Goal: Task Accomplishment & Management: Manage account settings

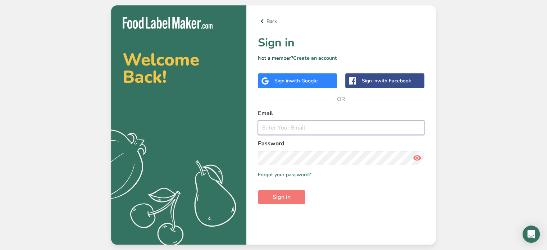
click at [290, 131] on input "email" at bounding box center [341, 127] width 167 height 14
click at [282, 127] on input "email" at bounding box center [341, 127] width 167 height 14
type input "[EMAIL_ADDRESS][DOMAIN_NAME]"
click at [258, 190] on button "Sign in" at bounding box center [281, 197] width 47 height 14
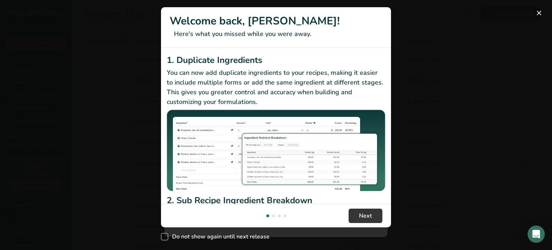
click at [165, 239] on span "New Features" at bounding box center [164, 236] width 7 height 7
click at [165, 239] on input "Do not show again until next release" at bounding box center [163, 236] width 5 height 5
checkbox input "true"
click at [541, 17] on button "New Features" at bounding box center [540, 13] width 12 height 12
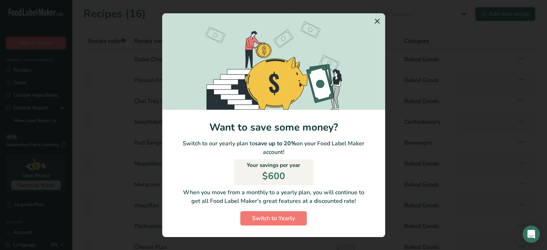
click at [379, 22] on icon "Switch to Yearly Modal" at bounding box center [377, 21] width 9 height 13
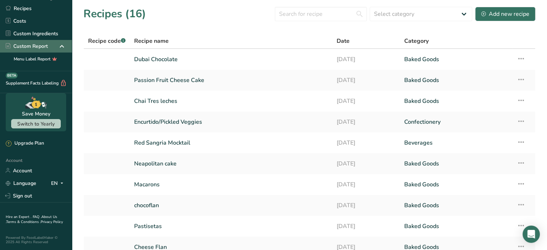
scroll to position [65, 0]
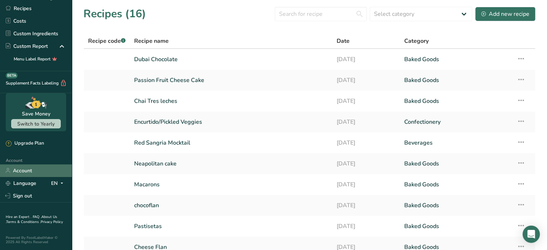
click at [24, 166] on link "Account" at bounding box center [36, 170] width 72 height 13
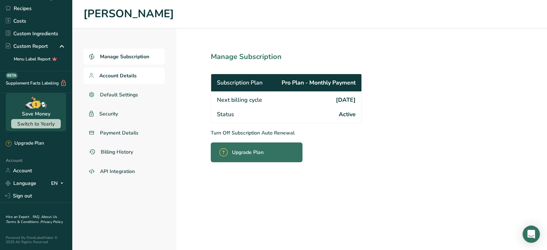
click at [125, 73] on span "Account Details" at bounding box center [117, 76] width 37 height 8
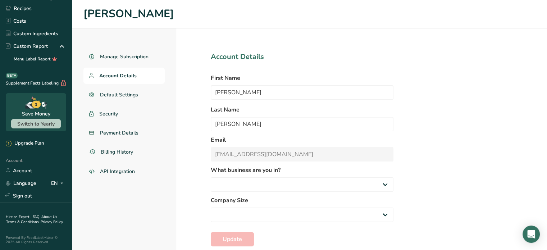
select select "1"
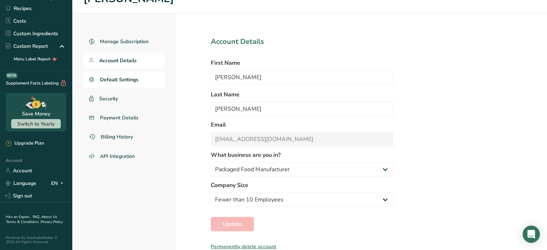
click at [134, 83] on link "Default Settings" at bounding box center [123, 80] width 81 height 16
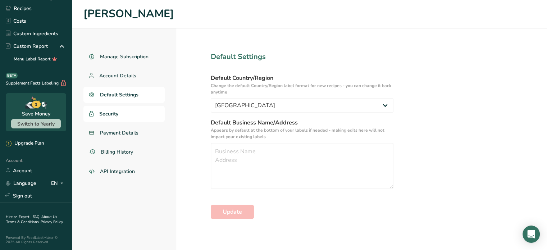
click at [128, 115] on link "Security" at bounding box center [123, 114] width 81 height 16
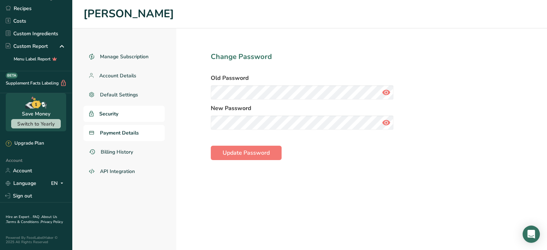
click at [132, 129] on span "Payment Details" at bounding box center [119, 133] width 39 height 8
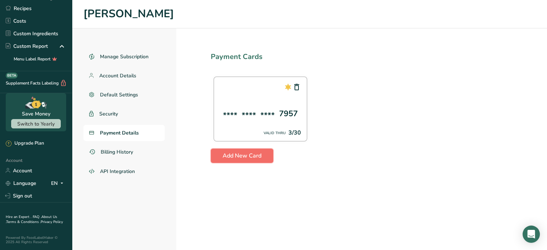
click at [245, 158] on span "Add New Card" at bounding box center [242, 155] width 39 height 9
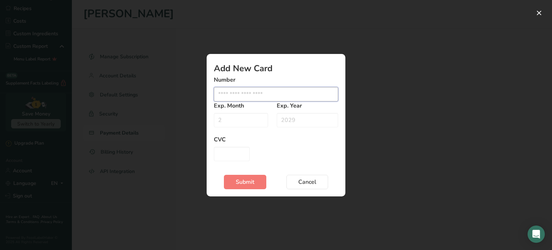
click at [252, 95] on input "Edit card modal" at bounding box center [276, 94] width 124 height 14
type input "[CREDIT_CARD_NUMBER]"
type input "05"
type input "2030"
click at [226, 150] on input "Edit card modal" at bounding box center [232, 154] width 36 height 14
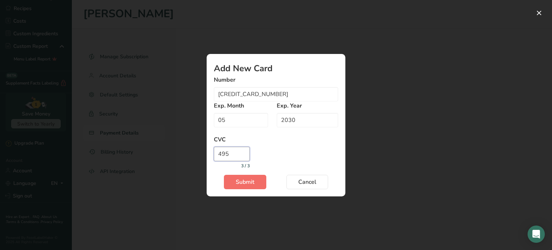
type input "495"
click at [240, 178] on span "Submit" at bounding box center [245, 182] width 19 height 9
drag, startPoint x: 278, startPoint y: 95, endPoint x: 194, endPoint y: 76, distance: 86.2
click at [194, 76] on div "Add New Card Number [CREDIT_CARD_NUMBER] Exp. Month 05 Exp. Year [DATE] 4 / 4 C…" at bounding box center [276, 125] width 552 height 250
type input "[CREDIT_CARD_NUMBER]"
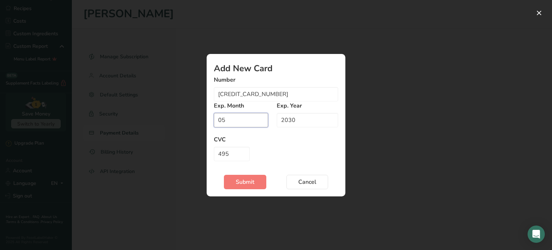
drag, startPoint x: 231, startPoint y: 120, endPoint x: 165, endPoint y: 103, distance: 68.0
click at [165, 103] on div "Add New Card Number [CREDIT_CARD_NUMBER] Exp. Month 05 Exp. Year [DATE] 4 / 4 C…" at bounding box center [276, 125] width 552 height 250
type input "03"
type input "976"
click at [250, 188] on button "Submit" at bounding box center [245, 182] width 42 height 14
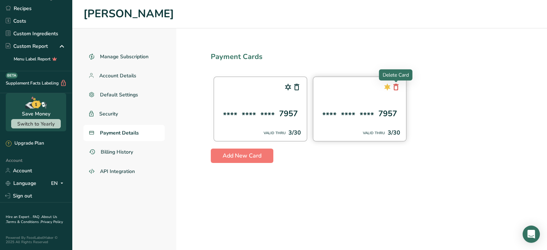
click at [398, 89] on icon at bounding box center [396, 87] width 9 height 13
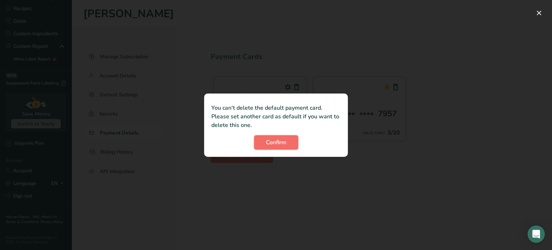
click at [272, 142] on span "Confirm" at bounding box center [276, 142] width 21 height 9
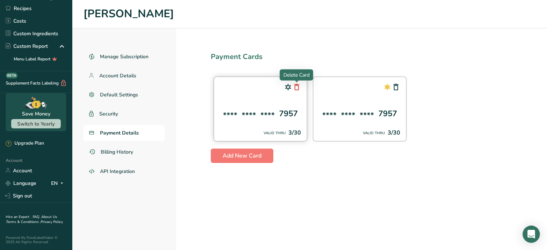
click at [296, 87] on icon at bounding box center [296, 87] width 9 height 13
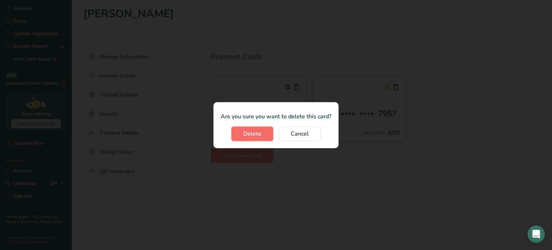
click at [257, 138] on span "Delete" at bounding box center [252, 133] width 18 height 9
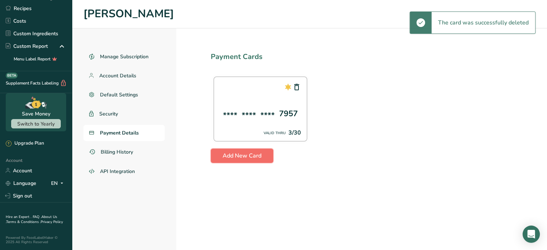
click at [230, 157] on span "Add New Card" at bounding box center [242, 155] width 39 height 9
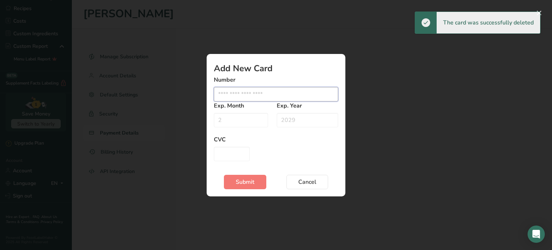
click at [236, 92] on input "Edit card modal" at bounding box center [276, 94] width 124 height 14
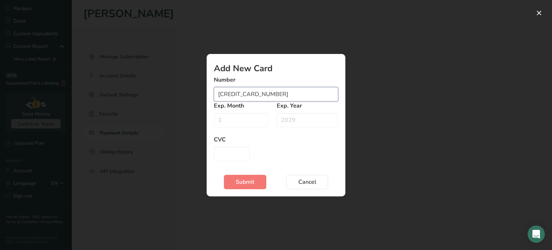
type input "[CREDIT_CARD_NUMBER]"
type input "05"
type input "2030"
type input "495"
click at [232, 185] on button "Submit" at bounding box center [245, 182] width 42 height 14
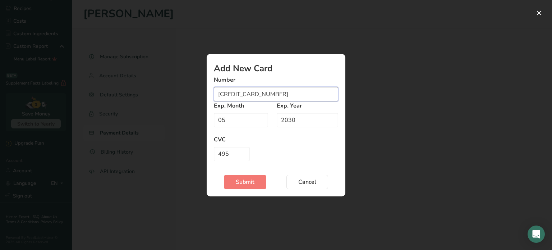
drag, startPoint x: 277, startPoint y: 89, endPoint x: 184, endPoint y: 53, distance: 99.8
click at [184, 53] on div "Add New Card Number [CREDIT_CARD_NUMBER] Exp. Month 05 Exp. Year [DATE] 4 / 4 C…" at bounding box center [276, 125] width 552 height 250
type input "[CREDIT_CARD_NUMBER]"
click at [252, 187] on button "Submit" at bounding box center [245, 182] width 42 height 14
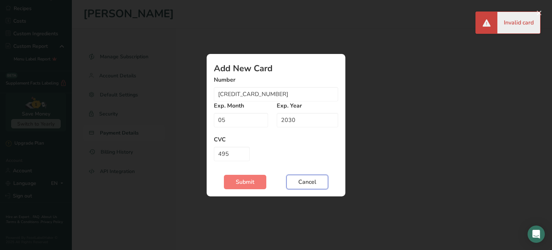
click at [308, 188] on button "Cancel" at bounding box center [308, 182] width 42 height 14
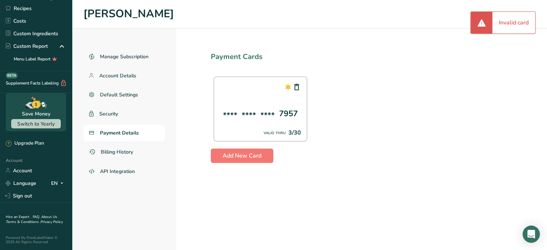
click at [287, 179] on section "Payment Cards **** **** **** 7957 VALID THRU 3/30 Add New Card" at bounding box center [361, 139] width 371 height 222
click at [289, 87] on icon at bounding box center [288, 87] width 9 height 13
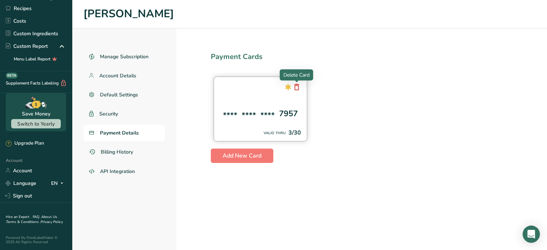
click at [297, 90] on icon at bounding box center [296, 87] width 9 height 13
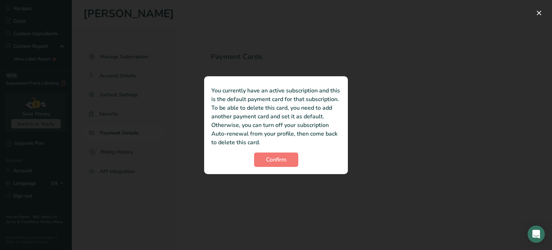
click at [359, 149] on div at bounding box center [276, 125] width 552 height 250
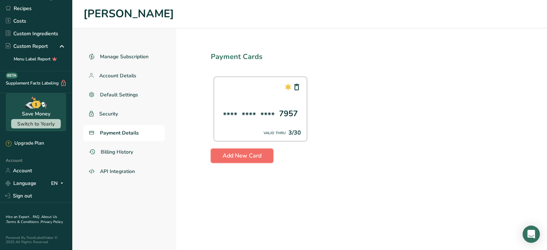
click at [223, 154] on span "Add New Card" at bounding box center [242, 155] width 39 height 9
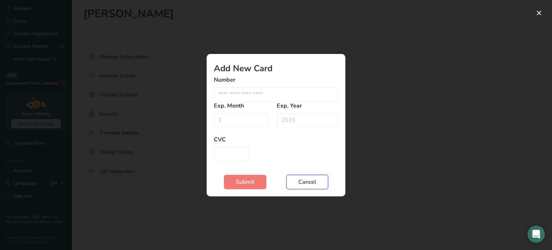
click at [311, 181] on span "Cancel" at bounding box center [308, 182] width 18 height 9
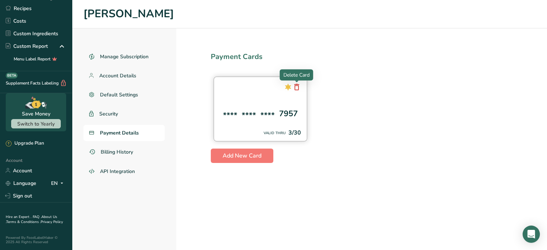
click at [297, 87] on icon at bounding box center [296, 87] width 9 height 13
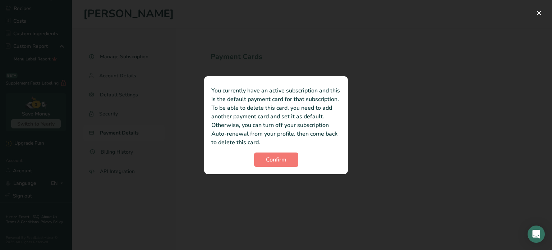
click at [397, 120] on div at bounding box center [276, 125] width 552 height 250
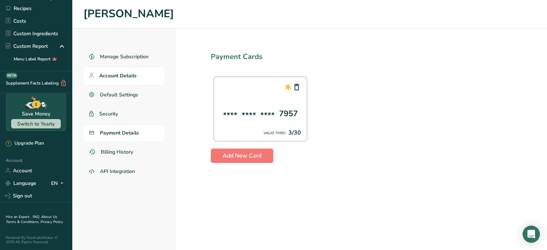
click at [118, 77] on span "Account Details" at bounding box center [117, 76] width 37 height 8
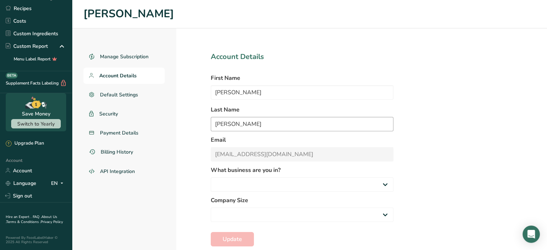
select select
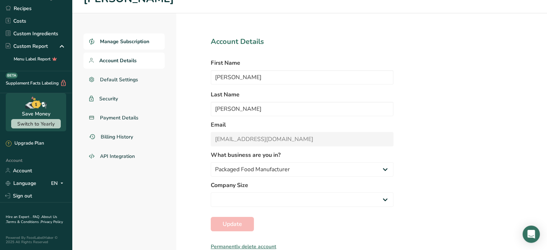
click at [128, 38] on span "Manage Subscription" at bounding box center [124, 42] width 49 height 8
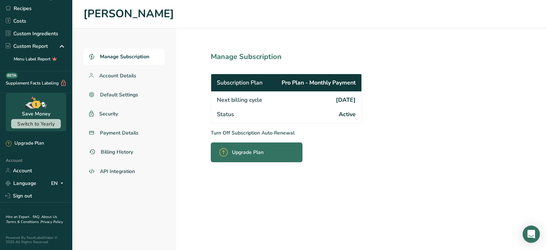
click at [128, 38] on div "Manage Subscription Account Details Default Settings Security Payment Details B…" at bounding box center [124, 139] width 104 height 222
click at [346, 83] on span "Pro Plan - Monthly Payment" at bounding box center [319, 82] width 74 height 9
click at [256, 86] on span "Subscription Plan" at bounding box center [240, 82] width 46 height 9
click at [246, 86] on span "Subscription Plan" at bounding box center [240, 82] width 46 height 9
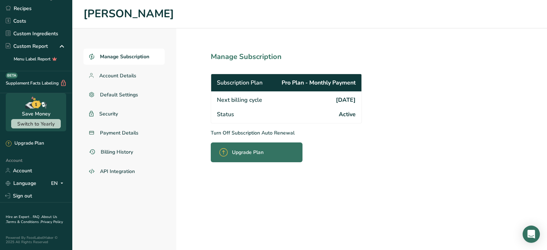
click at [245, 95] on div "Next billing cycle [DATE]" at bounding box center [286, 99] width 150 height 16
click at [128, 60] on span "Manage Subscription" at bounding box center [124, 57] width 49 height 8
click at [124, 79] on span "Account Details" at bounding box center [117, 76] width 37 height 8
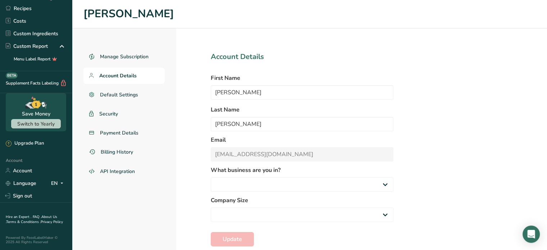
select select "1"
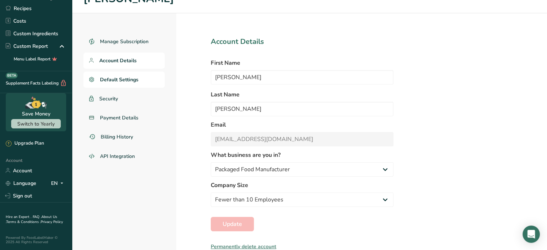
click at [131, 79] on span "Default Settings" at bounding box center [119, 80] width 38 height 8
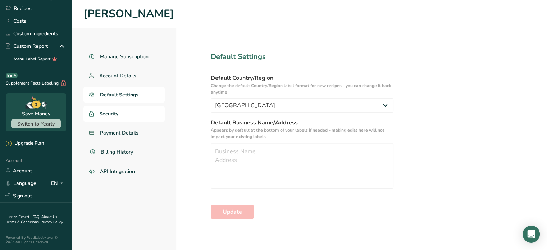
click at [113, 109] on link "Security" at bounding box center [123, 114] width 81 height 16
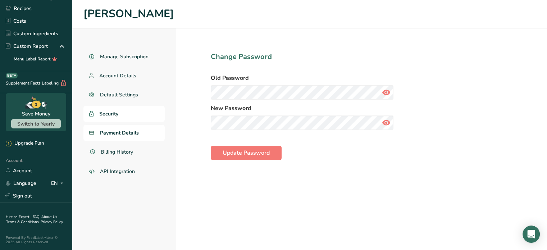
click at [107, 133] on span "Payment Details" at bounding box center [119, 133] width 39 height 8
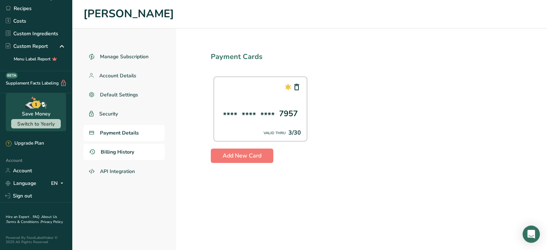
click at [114, 149] on span "Billing History" at bounding box center [117, 152] width 33 height 8
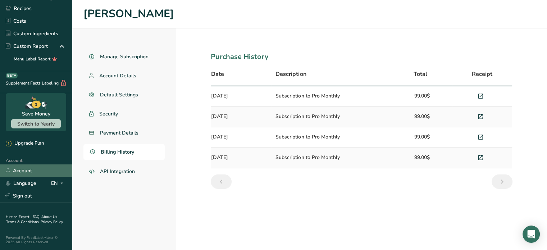
click at [42, 165] on link "Account" at bounding box center [36, 170] width 72 height 13
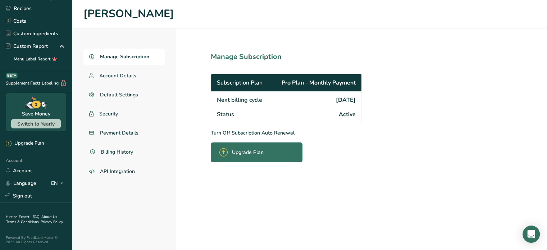
click at [285, 154] on div "Upgrade Plan" at bounding box center [257, 152] width 92 height 20
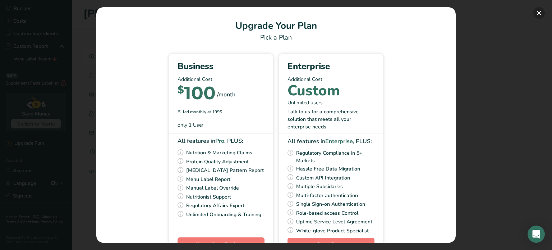
click at [542, 13] on button "Pick Your Pricing Plan Modal" at bounding box center [540, 13] width 12 height 12
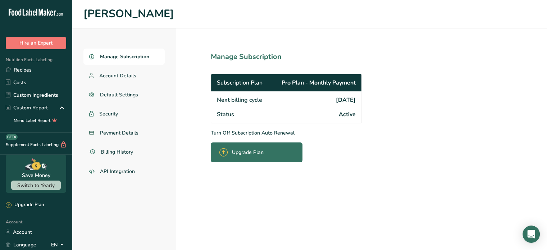
scroll to position [65, 0]
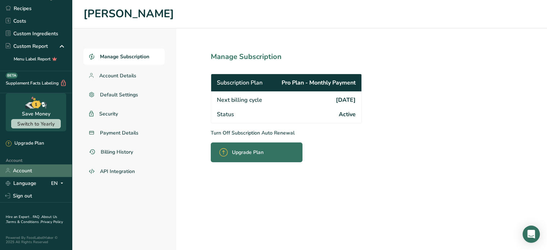
click at [29, 164] on link "Account" at bounding box center [36, 170] width 72 height 13
click at [126, 72] on span "Account Details" at bounding box center [117, 76] width 37 height 8
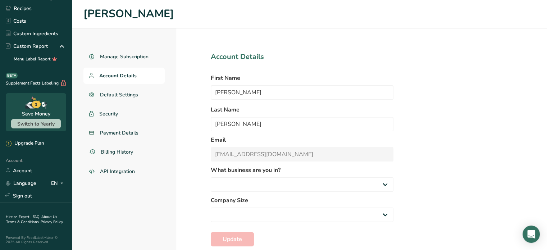
select select "1"
click at [123, 57] on span "Manage Subscription" at bounding box center [124, 57] width 49 height 8
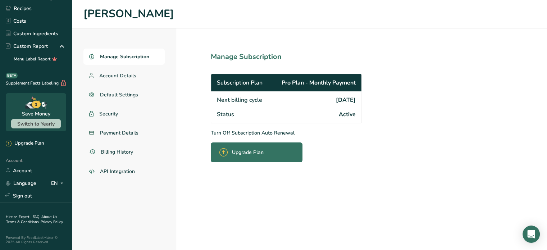
click at [301, 85] on span "Pro Plan - Monthly Payment" at bounding box center [319, 82] width 74 height 9
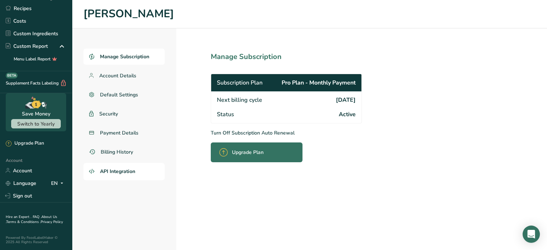
click at [124, 171] on span "API Integration" at bounding box center [117, 172] width 35 height 8
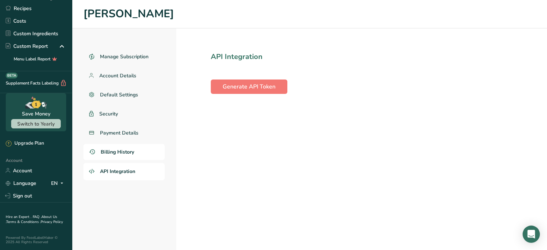
click at [122, 148] on span "Billing History" at bounding box center [117, 152] width 33 height 8
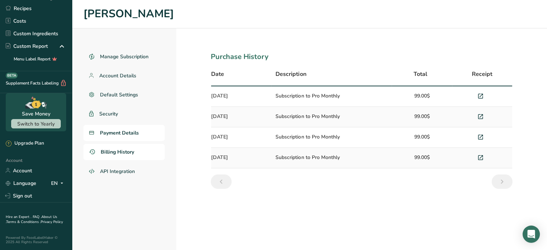
click at [117, 135] on span "Payment Details" at bounding box center [119, 133] width 39 height 8
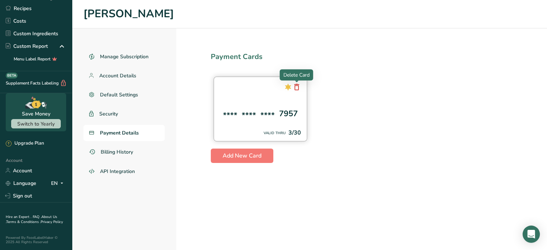
click at [296, 88] on icon at bounding box center [296, 87] width 9 height 13
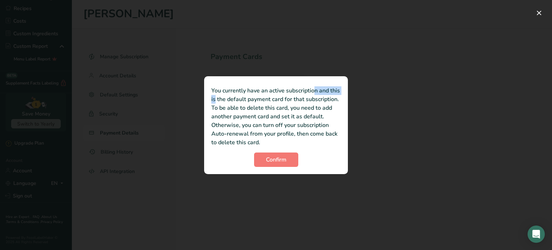
click at [296, 88] on p "You currently have an active subscription and this is the default payment card …" at bounding box center [275, 116] width 129 height 60
click at [292, 98] on p "You currently have an active subscription and this is the default payment card …" at bounding box center [275, 116] width 129 height 60
click at [279, 152] on button "Confirm" at bounding box center [276, 159] width 44 height 14
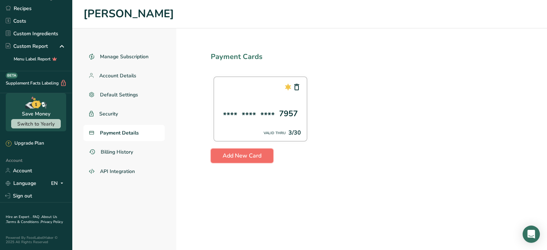
click at [264, 153] on button "Add New Card" at bounding box center [242, 156] width 63 height 14
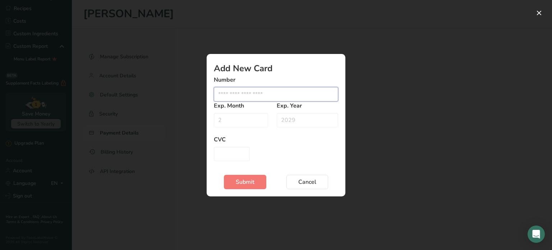
click at [225, 95] on input "Edit card modal" at bounding box center [276, 94] width 124 height 14
type input "[CREDIT_CARD_NUMBER]"
type input "05"
type input "2030"
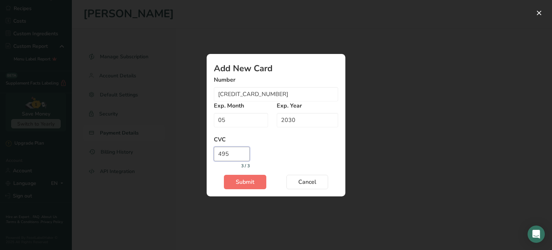
type input "495"
click at [254, 183] on span "Submit" at bounding box center [245, 182] width 19 height 9
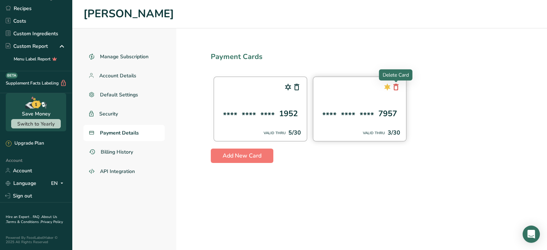
click at [396, 87] on icon at bounding box center [396, 87] width 9 height 13
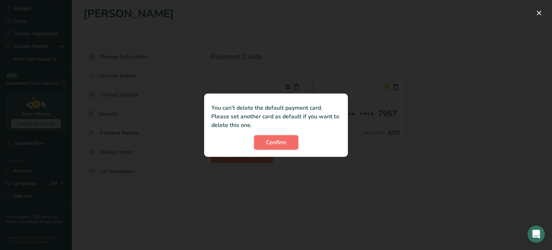
click at [287, 144] on button "Confirm" at bounding box center [276, 142] width 44 height 14
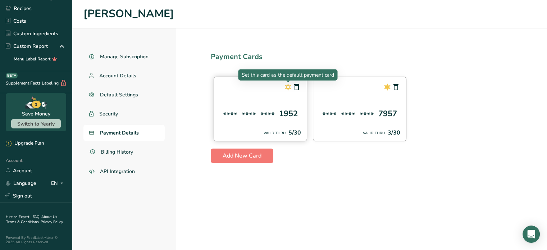
click at [288, 87] on icon at bounding box center [288, 87] width 9 height 13
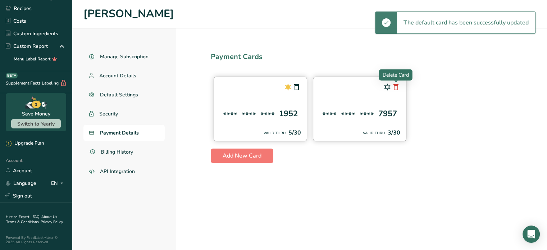
click at [397, 85] on icon at bounding box center [396, 87] width 9 height 13
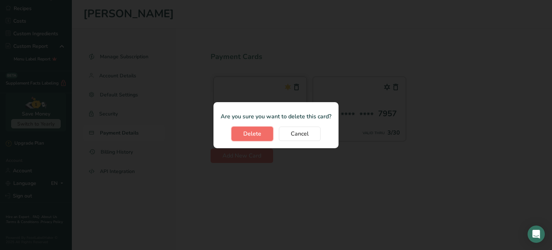
click at [262, 136] on button "Delete" at bounding box center [253, 134] width 42 height 14
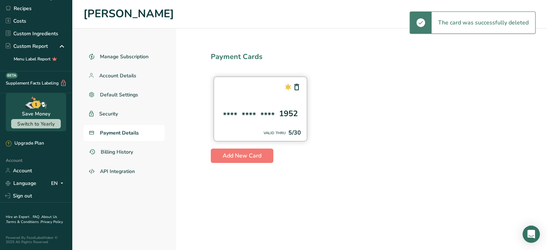
click at [344, 175] on section "Payment Cards **** **** **** 1952 VALID THRU 5/30 Add New Card" at bounding box center [361, 139] width 371 height 222
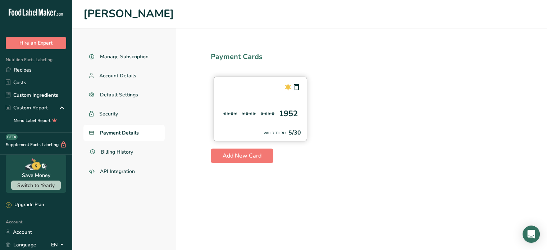
scroll to position [0, 1]
click at [33, 72] on link "Recipes" at bounding box center [36, 70] width 72 height 13
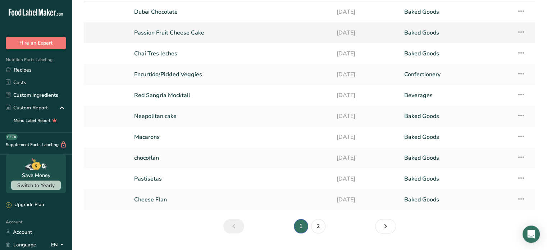
scroll to position [65, 0]
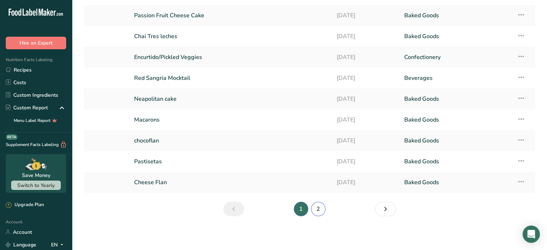
click at [316, 207] on link "2" at bounding box center [318, 209] width 14 height 14
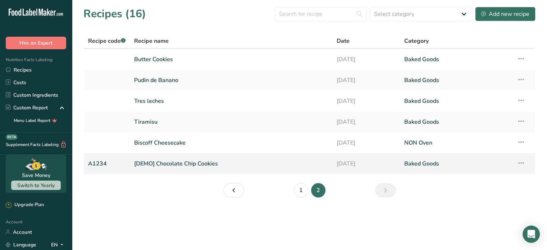
click at [523, 159] on icon at bounding box center [521, 162] width 9 height 13
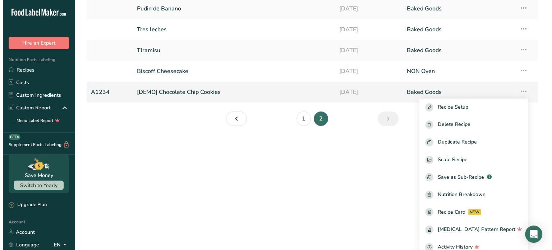
scroll to position [77, 0]
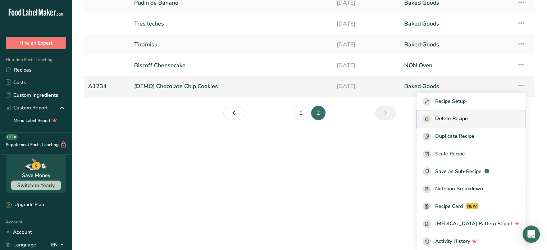
click at [468, 117] on span "Delete Recipe" at bounding box center [451, 119] width 33 height 8
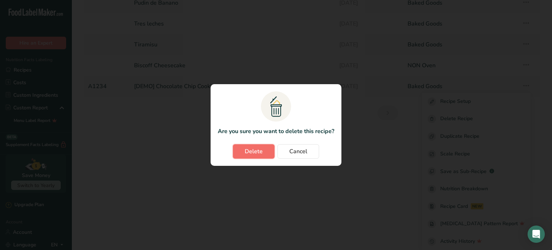
click at [263, 152] on button "Delete" at bounding box center [254, 151] width 42 height 14
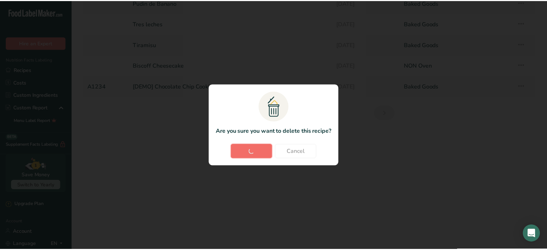
scroll to position [0, 0]
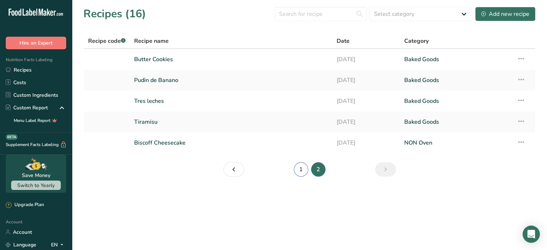
click at [299, 169] on link "1" at bounding box center [301, 169] width 14 height 14
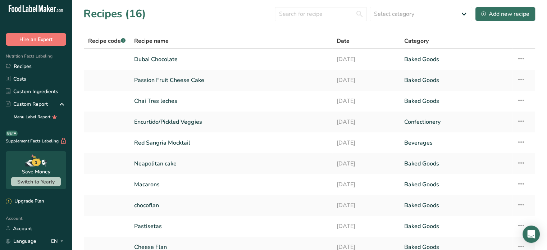
scroll to position [0, 1]
